Goal: Contribute content: Add original content to the website for others to see

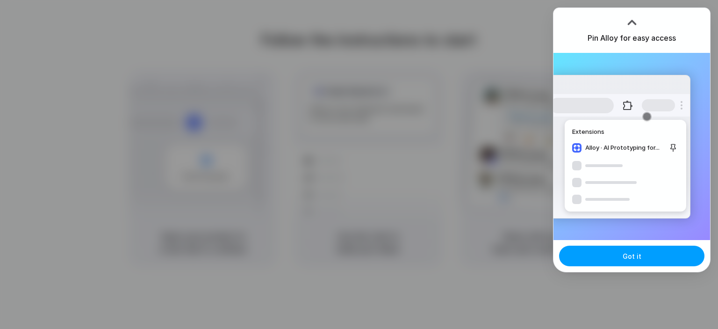
click at [616, 263] on button "Got it" at bounding box center [631, 256] width 145 height 21
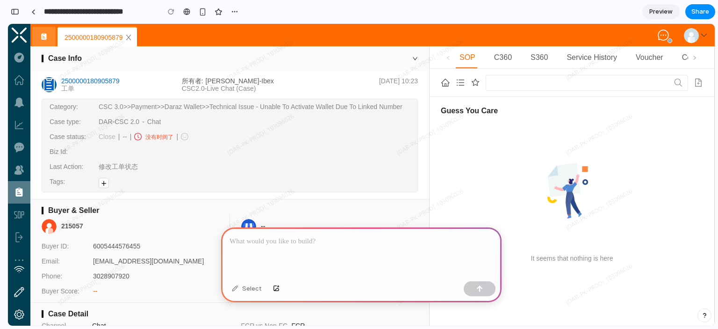
click at [363, 236] on p at bounding box center [362, 241] width 264 height 11
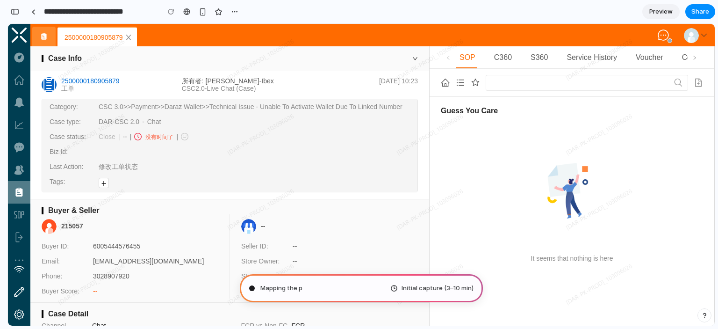
type input "**********"
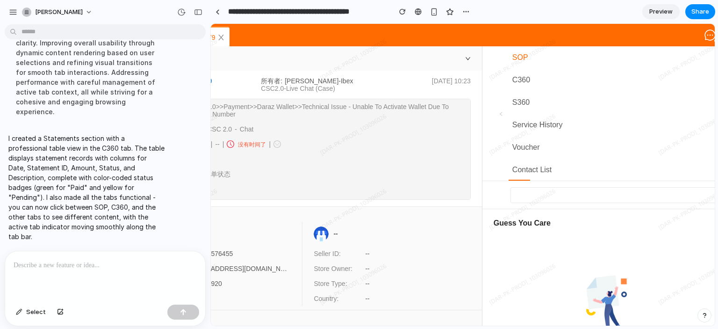
scroll to position [0, 157]
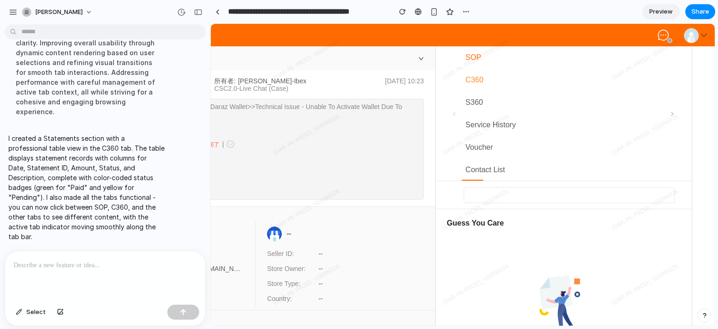
click at [471, 81] on span "C360" at bounding box center [475, 80] width 18 height 8
click at [478, 100] on span "S360" at bounding box center [474, 102] width 17 height 8
click at [673, 110] on span at bounding box center [673, 114] width 6 height 10
click at [482, 169] on span "Contact List" at bounding box center [485, 170] width 39 height 8
click at [484, 87] on div "C360" at bounding box center [474, 80] width 25 height 22
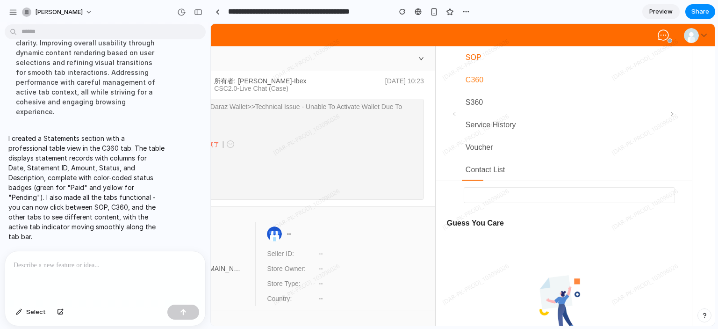
click at [483, 83] on div "C360" at bounding box center [474, 80] width 25 height 22
click at [663, 7] on link "Preview" at bounding box center [661, 11] width 37 height 15
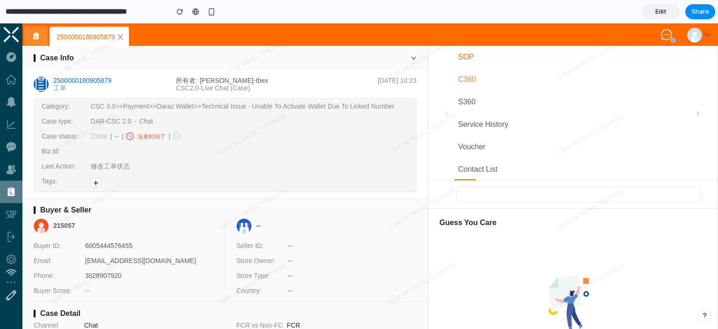
click at [463, 75] on span "C360" at bounding box center [467, 79] width 18 height 8
click at [470, 78] on span "C360" at bounding box center [467, 79] width 18 height 8
click at [460, 78] on span "C360" at bounding box center [467, 79] width 18 height 8
click at [701, 118] on span at bounding box center [698, 113] width 15 height 135
click at [700, 113] on icon at bounding box center [698, 113] width 5 height 5
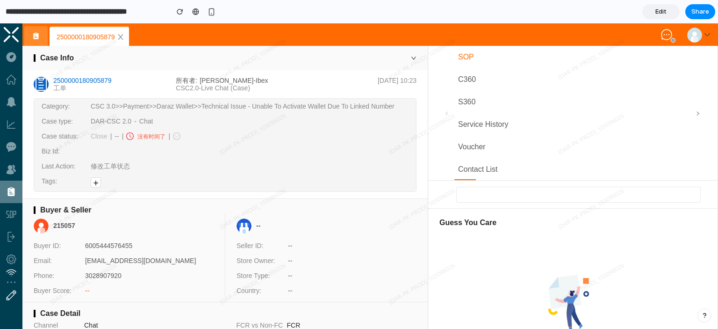
click at [700, 113] on icon at bounding box center [698, 113] width 5 height 5
click at [35, 9] on input "**********" at bounding box center [85, 11] width 162 height 17
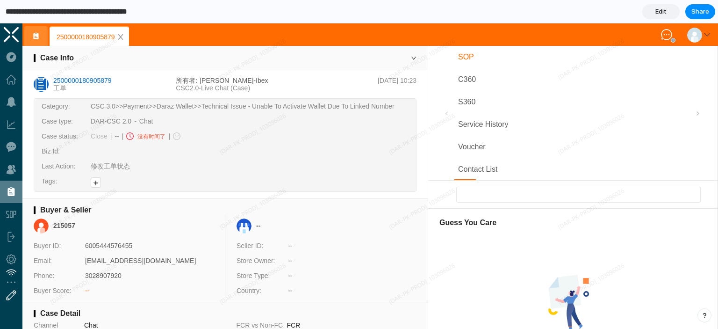
click at [117, 13] on input "**********" at bounding box center [85, 11] width 162 height 17
click at [58, 9] on input "**********" at bounding box center [85, 11] width 162 height 17
click at [9, 9] on input "**********" at bounding box center [85, 11] width 162 height 17
click at [671, 15] on link "Edit" at bounding box center [661, 11] width 37 height 15
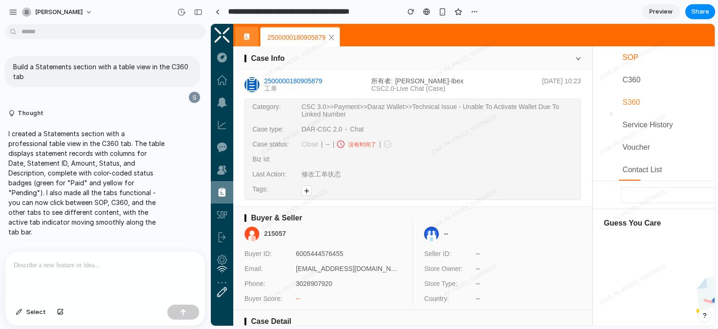
click at [633, 103] on span "S360" at bounding box center [631, 102] width 17 height 8
click at [636, 104] on span "S360" at bounding box center [631, 102] width 17 height 8
click at [635, 78] on span "C360" at bounding box center [632, 80] width 18 height 8
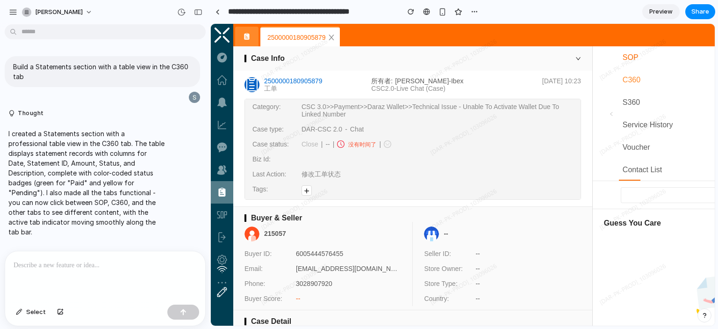
click at [635, 78] on span "C360" at bounding box center [632, 80] width 18 height 8
drag, startPoint x: 520, startPoint y: 139, endPoint x: 254, endPoint y: 185, distance: 269.7
click at [519, 139] on div "Case status Close -- 没有时间了" at bounding box center [413, 144] width 336 height 15
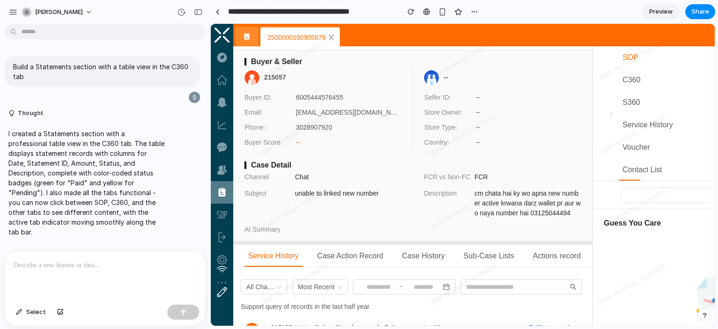
scroll to position [341, 0]
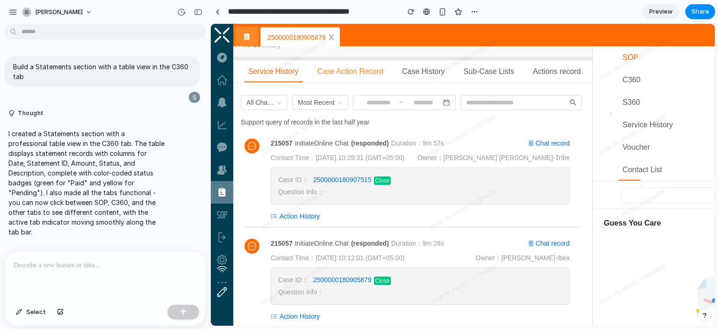
click at [363, 68] on span "Case Action Record" at bounding box center [351, 71] width 66 height 8
click at [444, 77] on div "Case History" at bounding box center [424, 71] width 51 height 22
click at [499, 69] on span "Sub-Case Lists" at bounding box center [489, 71] width 51 height 8
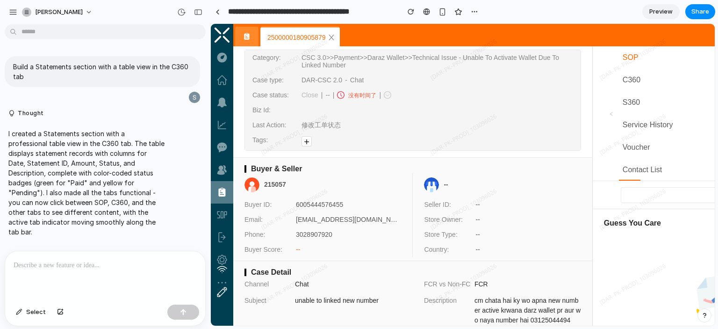
scroll to position [0, 0]
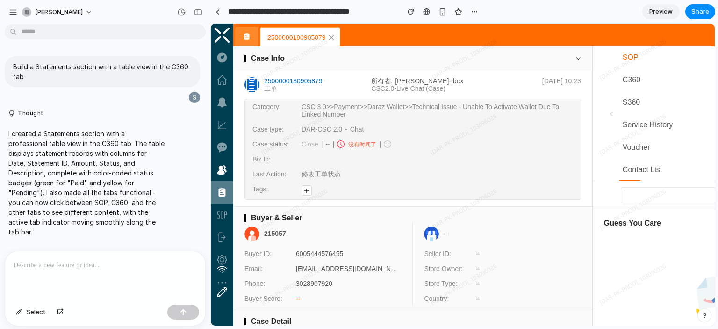
click at [227, 172] on icon at bounding box center [222, 170] width 11 height 22
click at [634, 59] on span "SOP" at bounding box center [631, 57] width 16 height 8
click at [633, 79] on span "C360" at bounding box center [632, 80] width 18 height 8
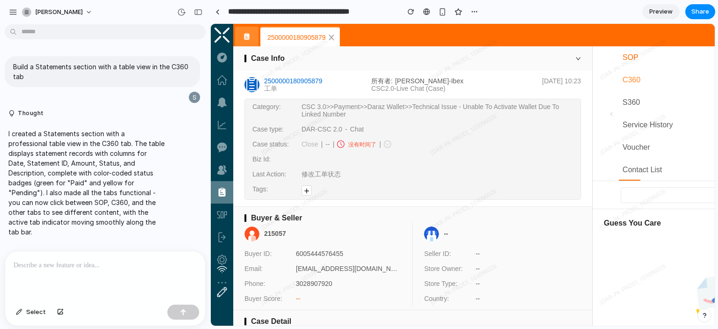
click at [633, 79] on span "C360" at bounding box center [632, 80] width 18 height 8
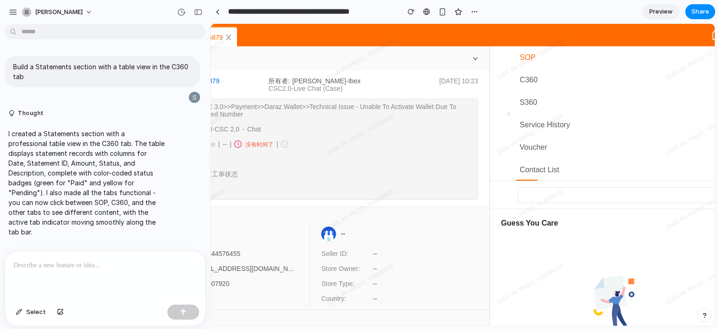
scroll to position [0, 157]
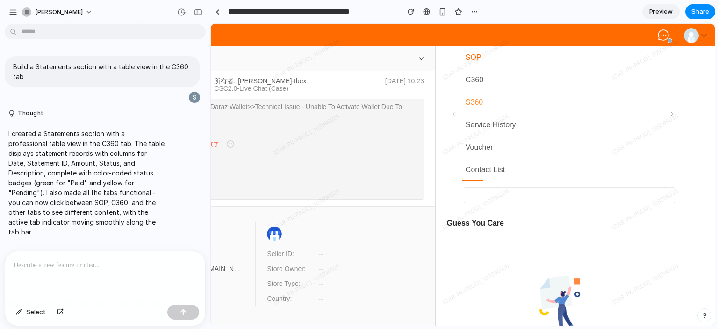
click at [471, 101] on span "S360" at bounding box center [474, 102] width 17 height 8
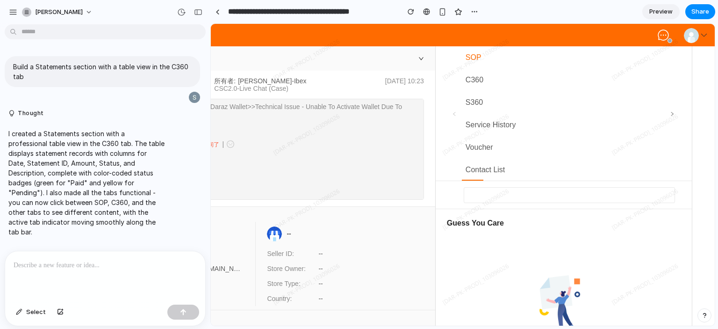
click at [666, 111] on span at bounding box center [672, 113] width 15 height 135
click at [668, 112] on span at bounding box center [672, 113] width 15 height 135
click at [481, 151] on span "Voucher" at bounding box center [480, 147] width 28 height 8
click at [482, 125] on span "Service History" at bounding box center [491, 125] width 51 height 8
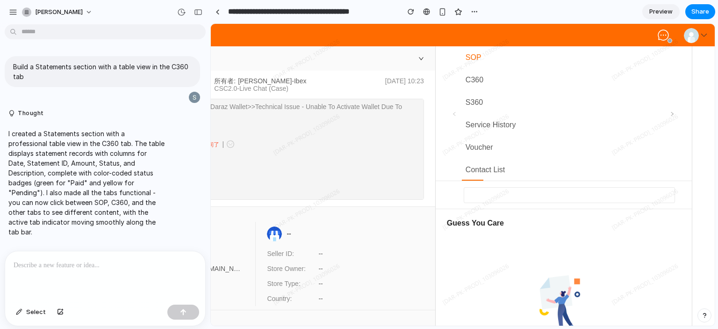
click at [471, 43] on div "2500000180905879" at bounding box center [389, 38] width 572 height 22
click at [472, 60] on span "SOP" at bounding box center [474, 57] width 16 height 8
click at [474, 73] on div "C360" at bounding box center [474, 80] width 25 height 22
click at [475, 76] on span "C360" at bounding box center [475, 80] width 18 height 8
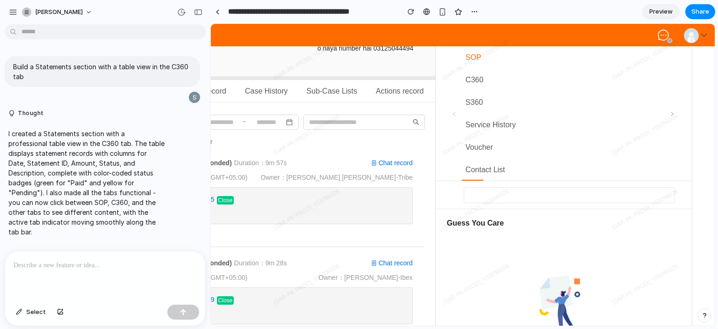
scroll to position [341, 0]
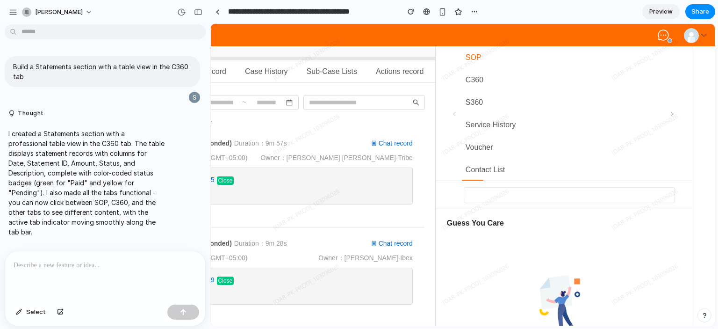
click at [113, 269] on div at bounding box center [105, 276] width 200 height 50
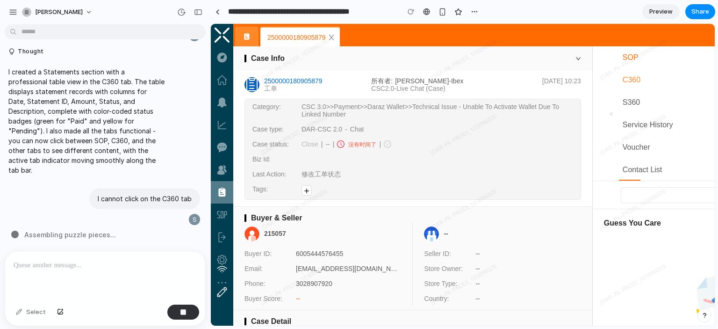
click at [626, 80] on span "C360" at bounding box center [632, 80] width 18 height 8
click at [630, 103] on span "S360" at bounding box center [631, 102] width 17 height 8
click at [639, 121] on span "Service History" at bounding box center [648, 125] width 51 height 8
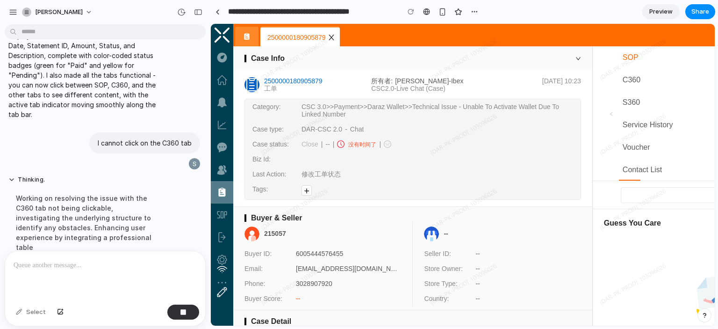
click at [329, 36] on icon at bounding box center [331, 37] width 7 height 7
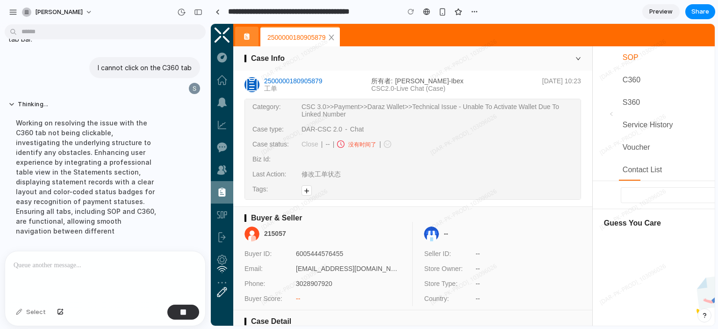
click at [245, 41] on link at bounding box center [247, 36] width 8 height 9
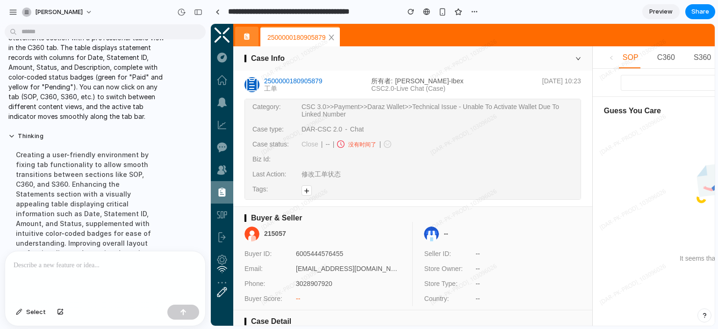
scroll to position [315, 0]
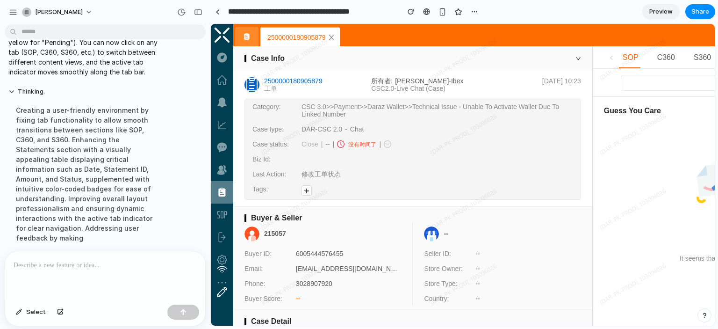
click at [647, 65] on div "SOP" at bounding box center [636, 57] width 35 height 22
click at [658, 61] on span "C360" at bounding box center [667, 57] width 18 height 8
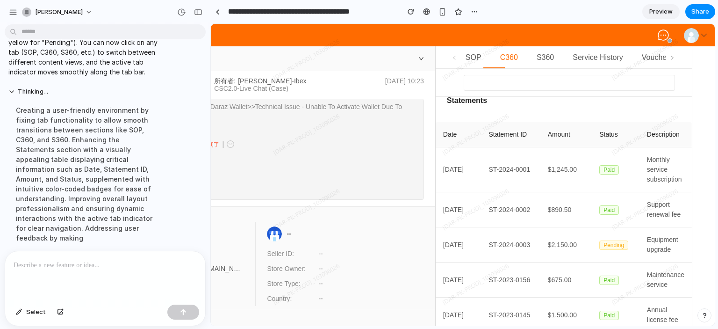
scroll to position [16, 0]
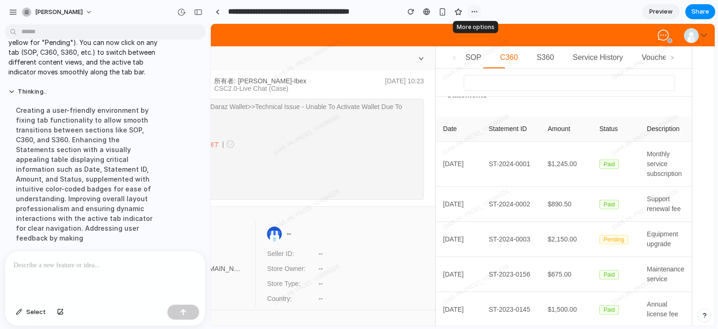
click at [469, 9] on button "button" at bounding box center [475, 12] width 14 height 14
click at [518, 9] on div "Duplicate Delete" at bounding box center [359, 164] width 718 height 329
click at [217, 14] on div at bounding box center [218, 11] width 4 height 5
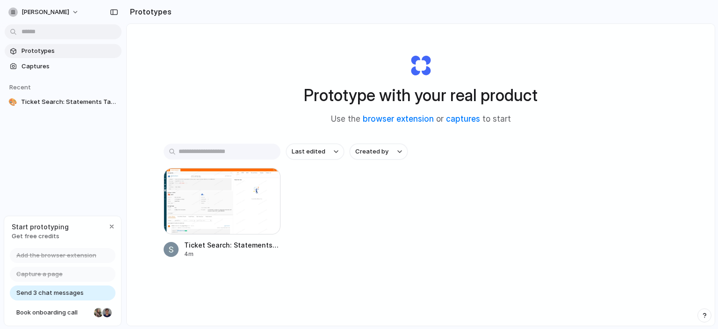
click at [347, 49] on div "Prototype with your real product Use the browser extension or captures to start" at bounding box center [421, 85] width 374 height 101
click at [54, 98] on span "Ticket Search: Statements Table in C360 Tab" at bounding box center [69, 101] width 97 height 9
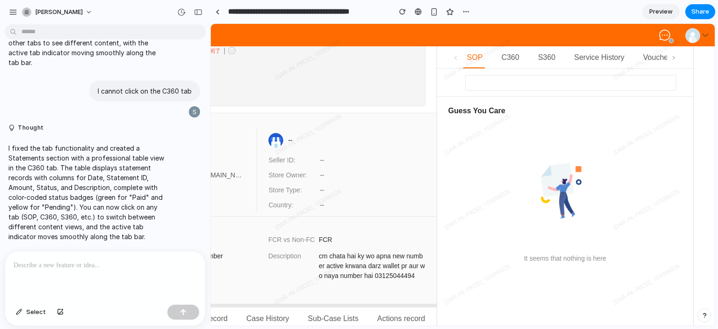
scroll to position [0, 157]
click at [510, 58] on span "C360" at bounding box center [509, 57] width 18 height 8
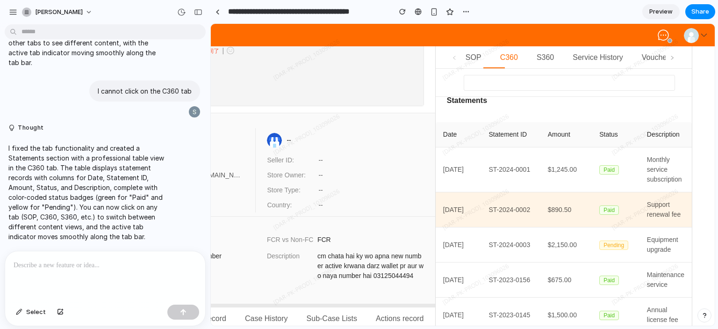
scroll to position [16, 0]
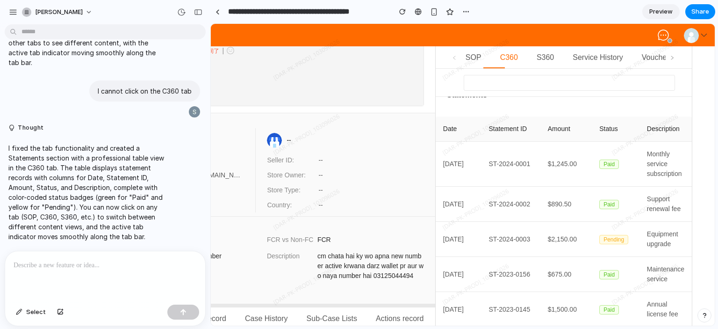
drag, startPoint x: 460, startPoint y: 130, endPoint x: 442, endPoint y: 130, distance: 18.2
click at [442, 130] on th "Date" at bounding box center [459, 128] width 46 height 25
click at [483, 131] on th "Statement ID" at bounding box center [510, 128] width 59 height 25
drag, startPoint x: 486, startPoint y: 130, endPoint x: 539, endPoint y: 128, distance: 53.4
click at [538, 128] on tr "Date Statement ID Amount Status Description" at bounding box center [564, 128] width 256 height 25
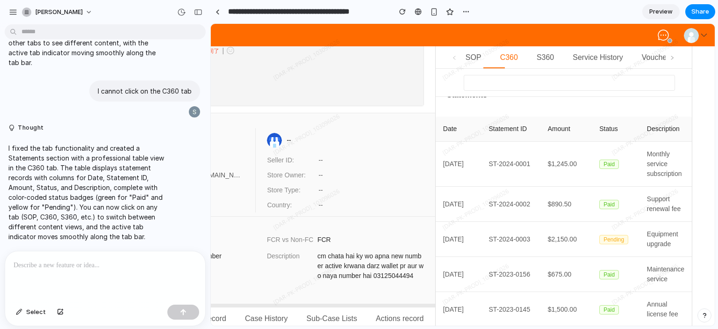
click at [573, 129] on th "Amount" at bounding box center [567, 128] width 52 height 25
click at [218, 9] on div at bounding box center [218, 11] width 4 height 5
